Goal: Information Seeking & Learning: Learn about a topic

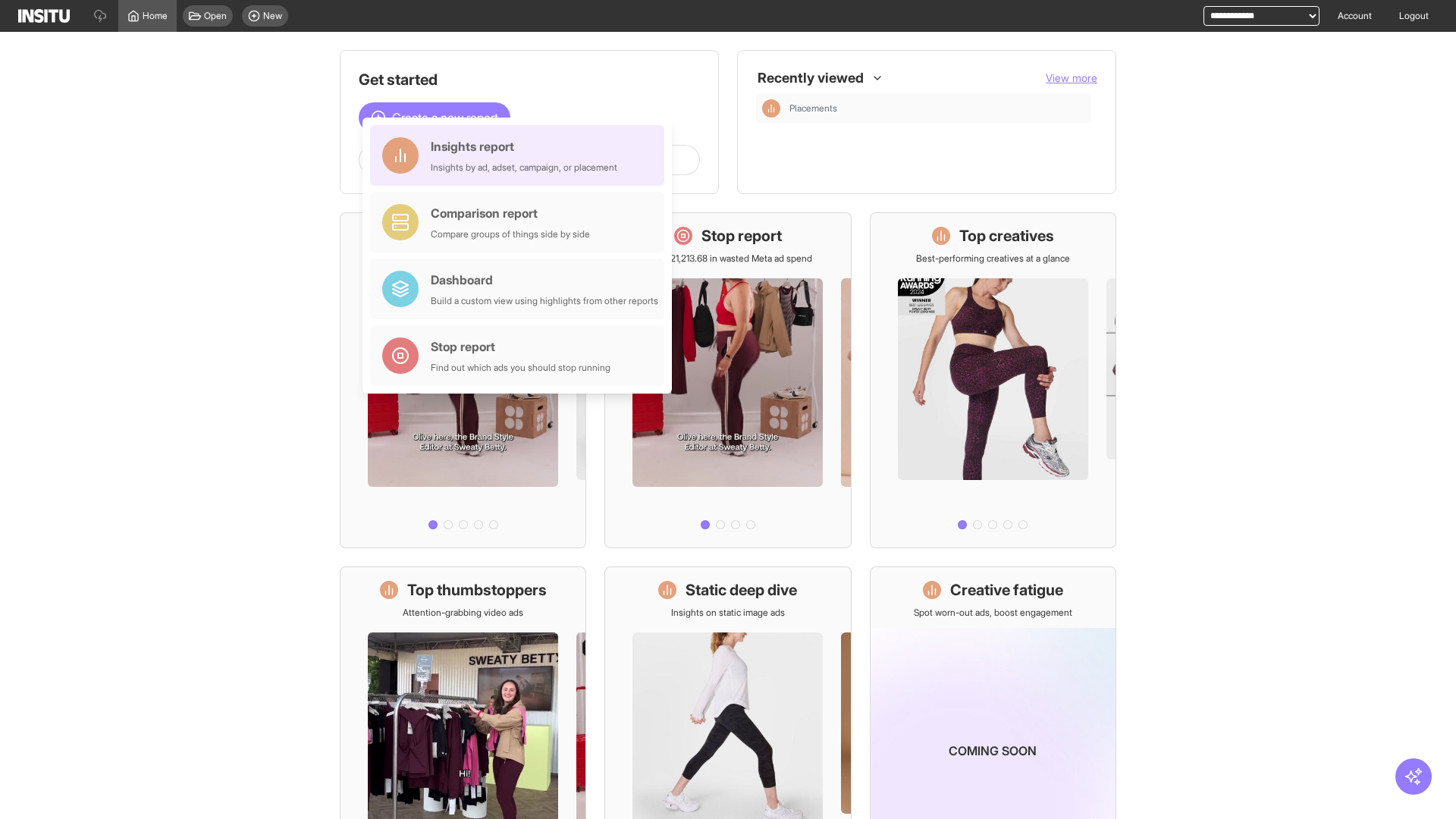
click at [521, 156] on div "Insights report Insights by ad, adset, campaign, or placement" at bounding box center [524, 155] width 186 height 36
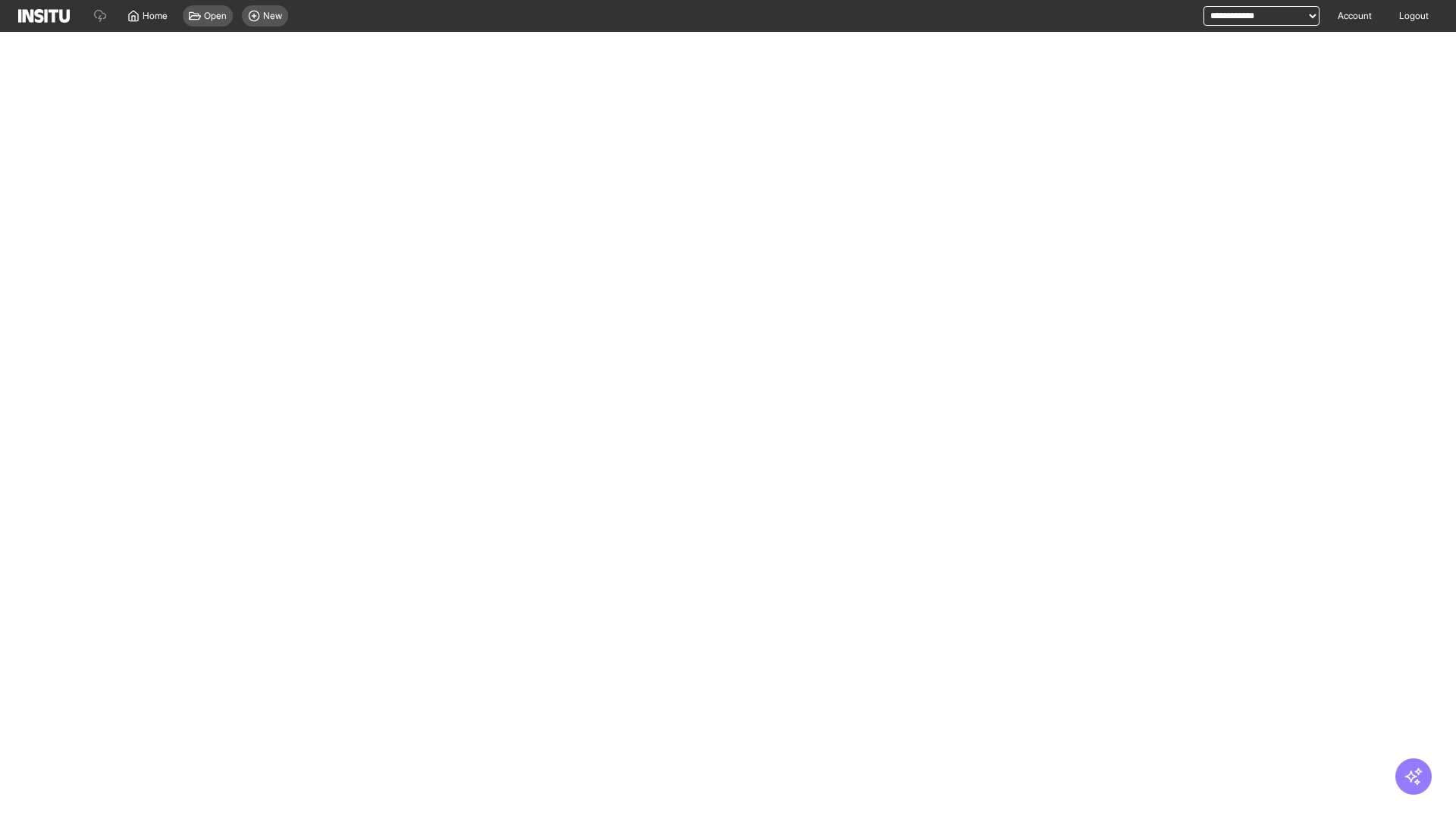
select select "**"
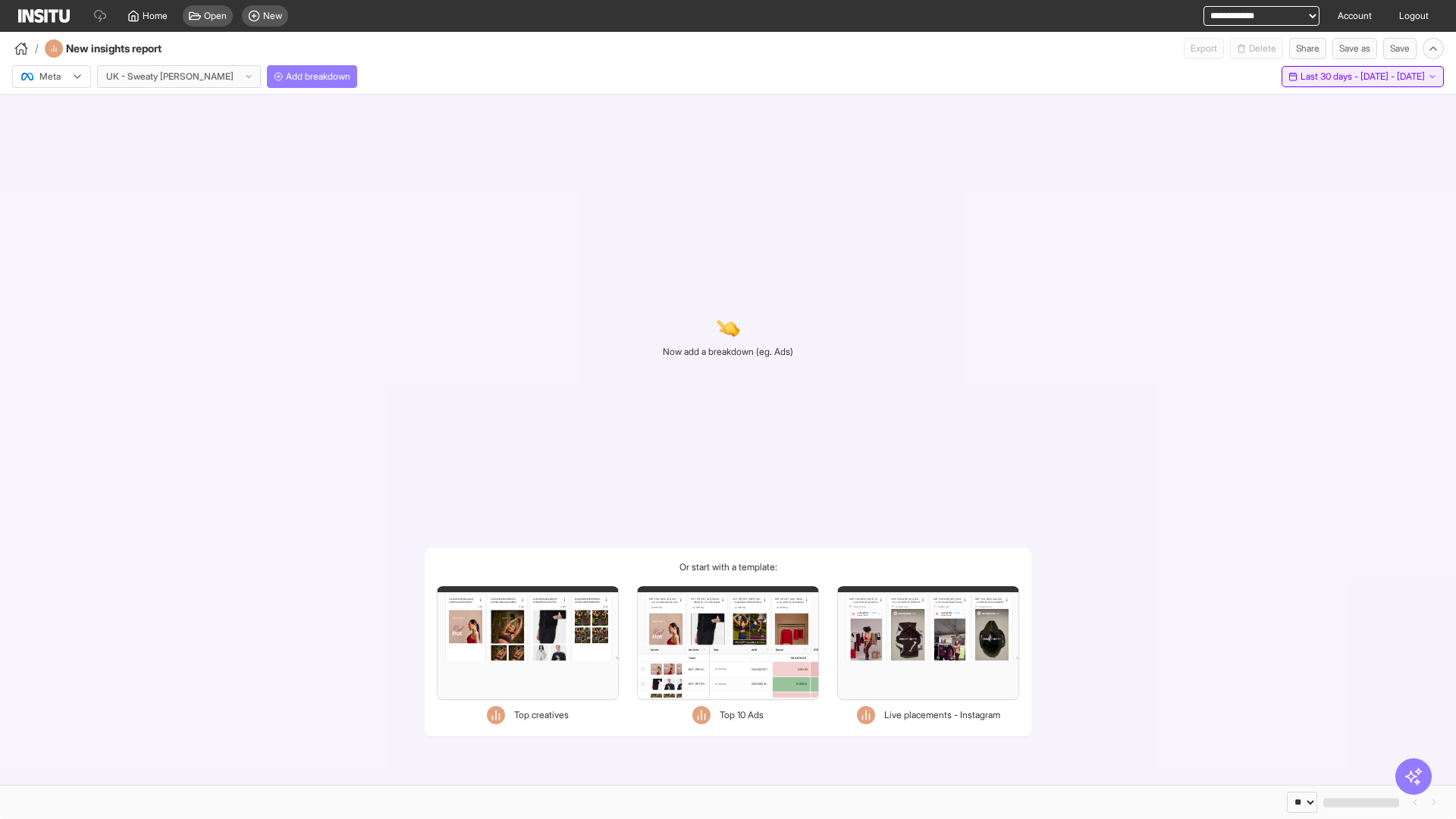
click at [1335, 77] on span "Last 30 days - [DATE] - [DATE]" at bounding box center [1362, 77] width 125 height 12
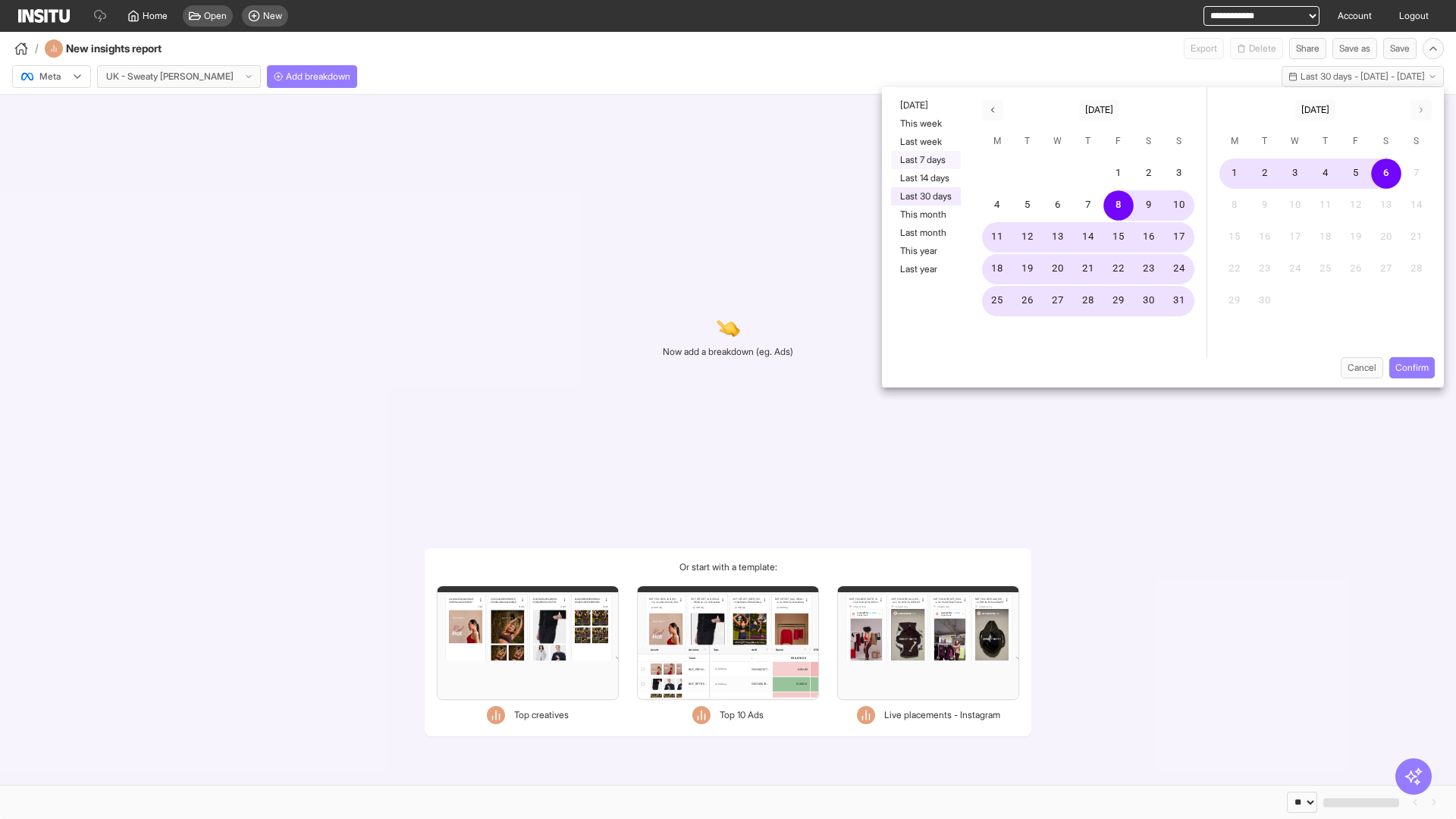
click at [925, 160] on button "Last 7 days" at bounding box center [926, 160] width 70 height 19
